Goal: Find contact information: Find contact information

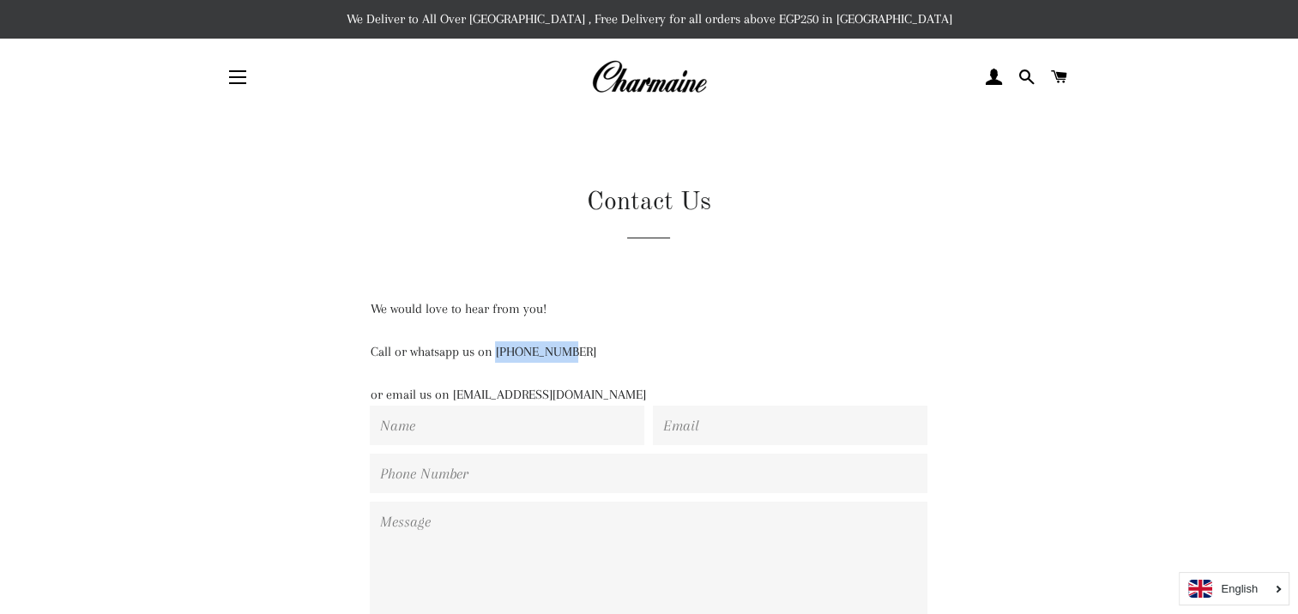
drag, startPoint x: 499, startPoint y: 347, endPoint x: 573, endPoint y: 351, distance: 73.9
click at [573, 351] on p "Call or whatsapp us on [PHONE_NUMBER]" at bounding box center [649, 351] width 558 height 21
copy p "01129223988"
click at [243, 75] on button "Site navigation" at bounding box center [237, 77] width 43 height 43
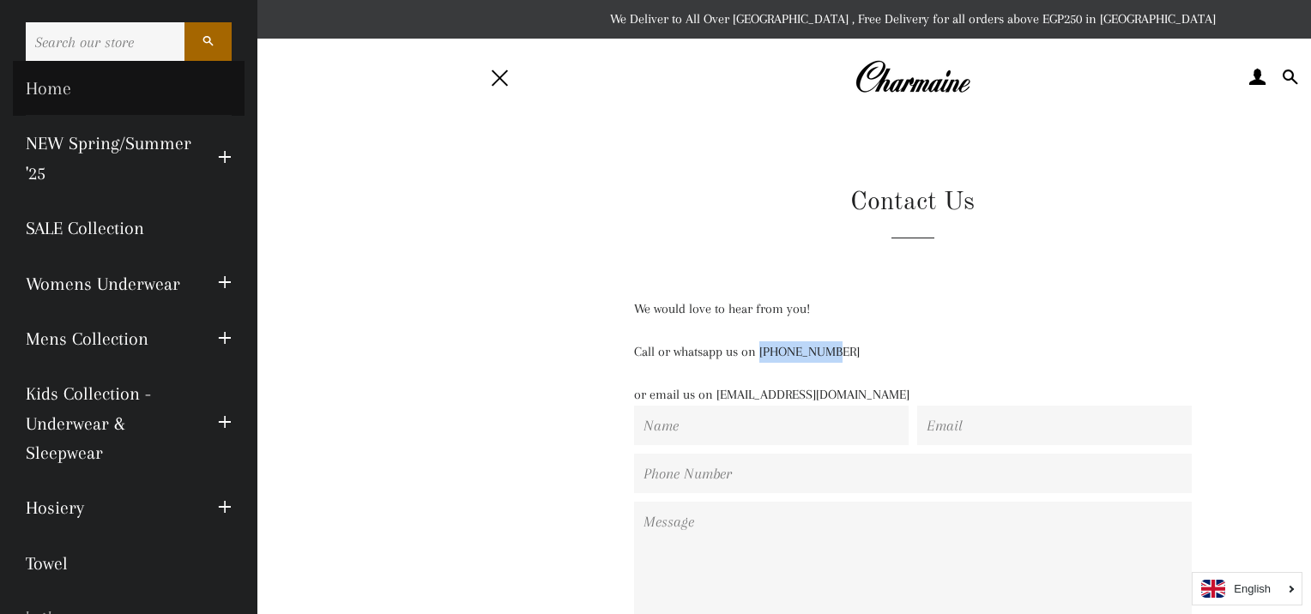
click at [42, 89] on link "Home" at bounding box center [129, 88] width 232 height 55
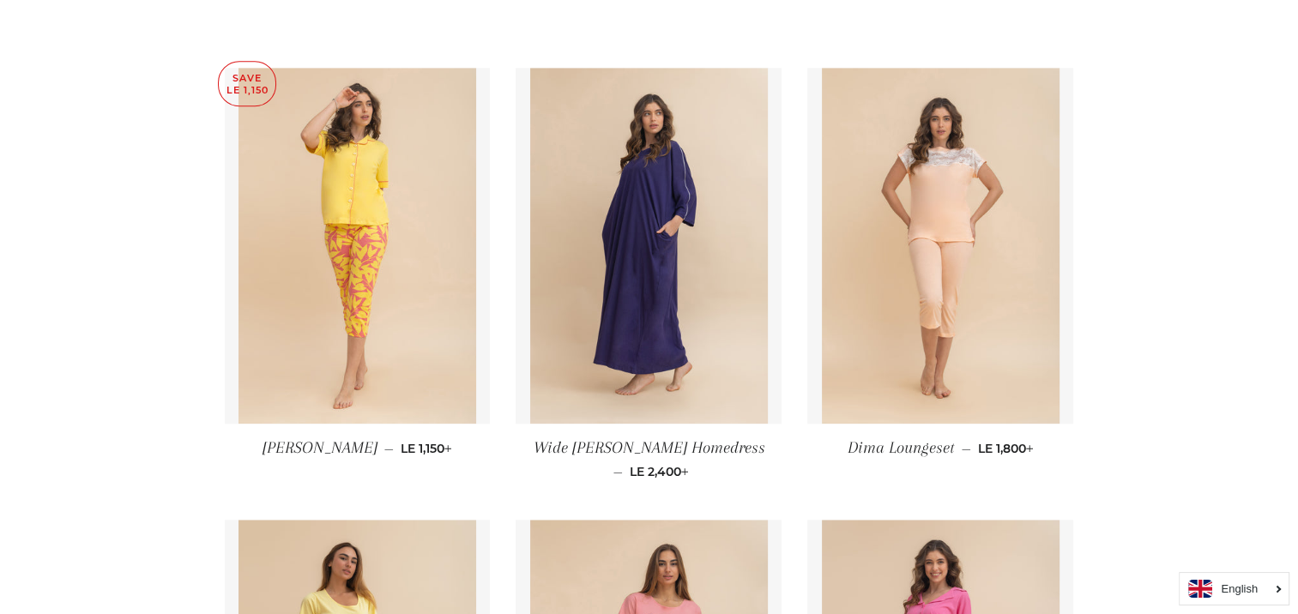
scroll to position [1578, 0]
